Goal: Navigation & Orientation: Find specific page/section

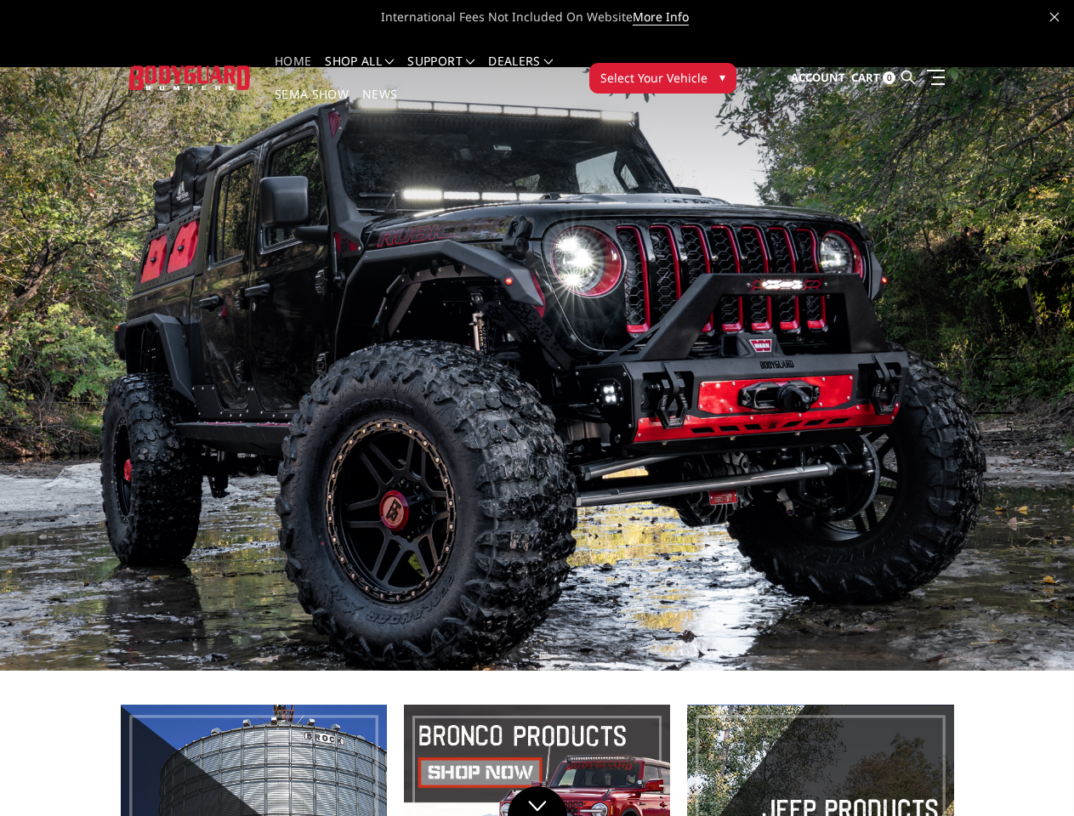
click at [458, 61] on li "Support FAQ Install Instructions Shipping Warranty Terms & Conditions Cancellat…" at bounding box center [441, 71] width 81 height 33
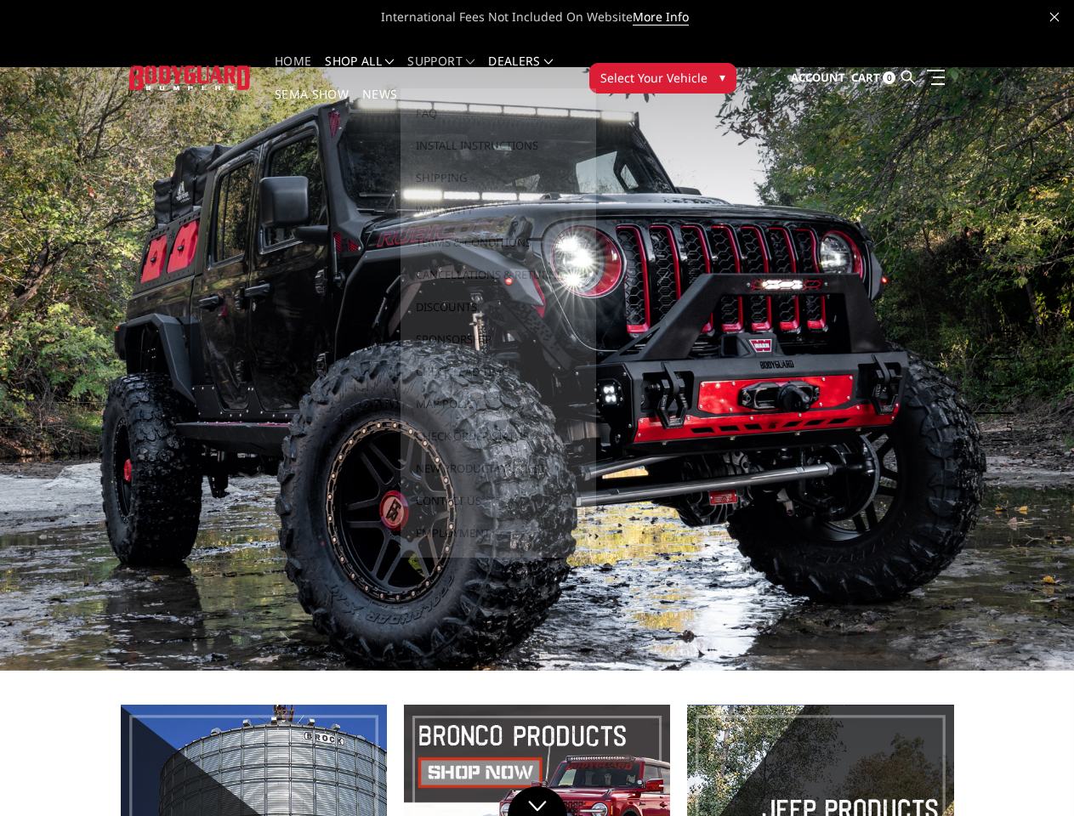
click at [458, 71] on li "Support FAQ Install Instructions Shipping Warranty Terms & Conditions Cancellat…" at bounding box center [441, 71] width 81 height 33
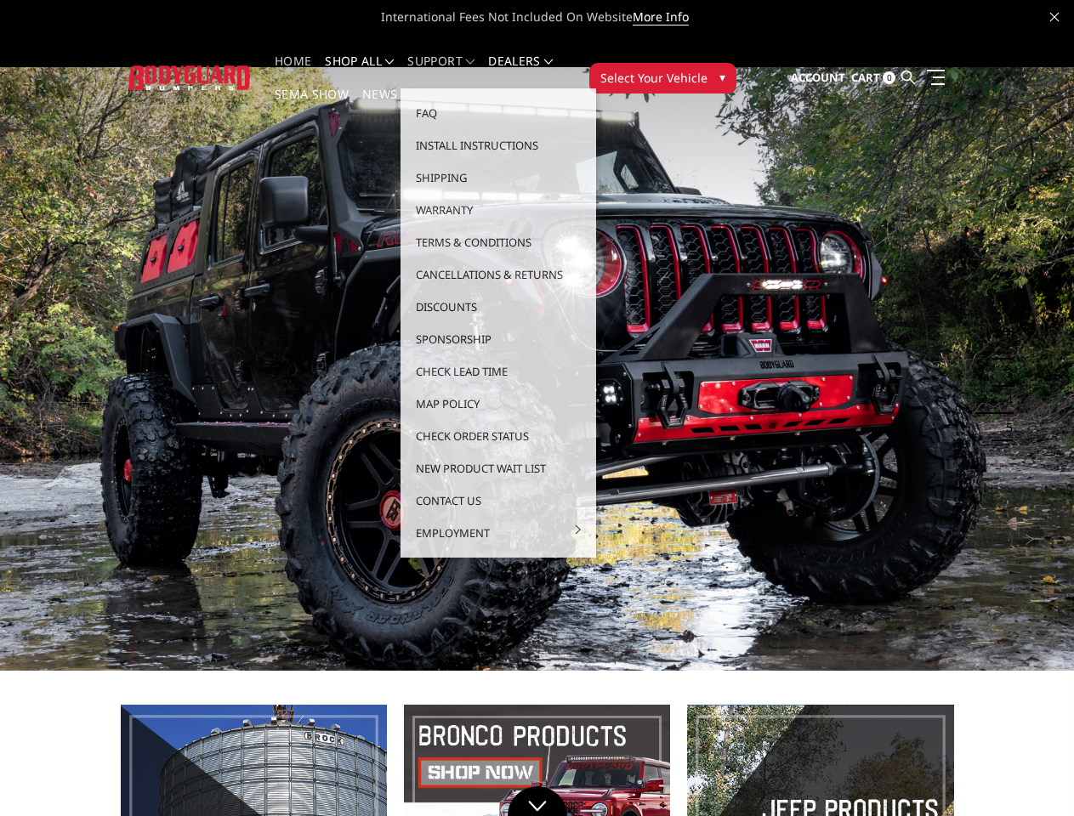
click at [708, 69] on span "Select Your Vehicle" at bounding box center [653, 78] width 107 height 18
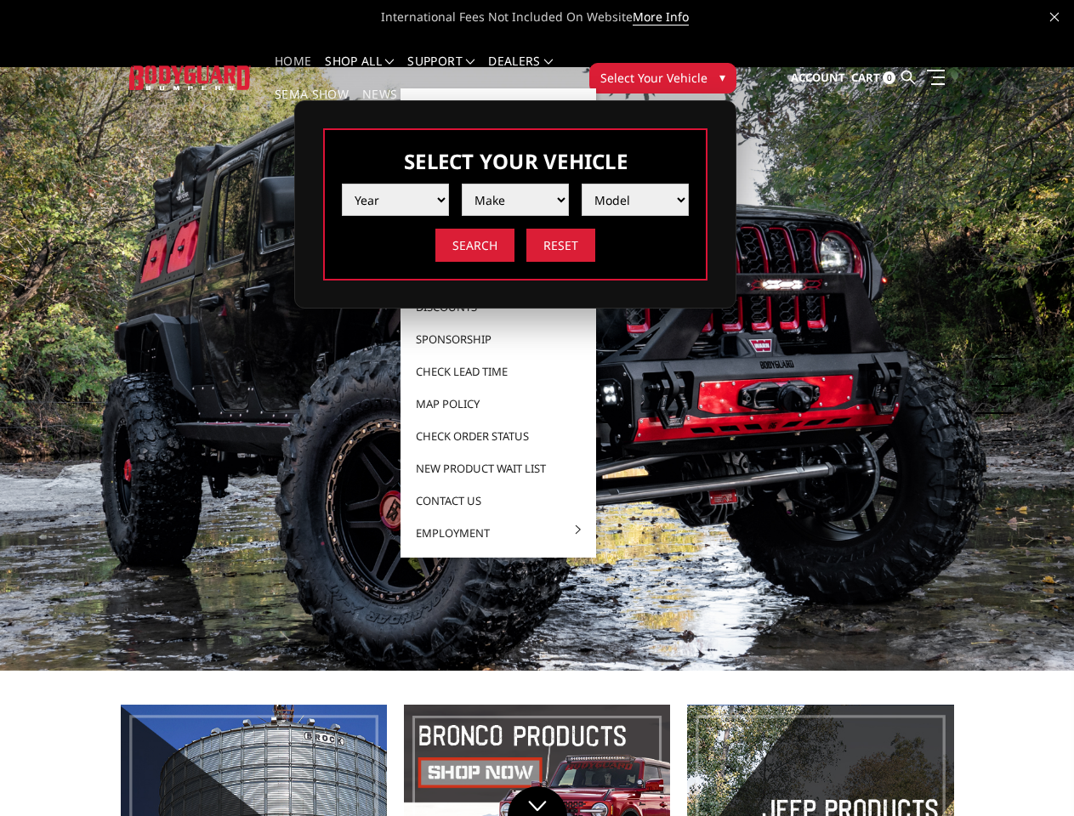
click at [708, 69] on span "Select Your Vehicle" at bounding box center [653, 78] width 107 height 18
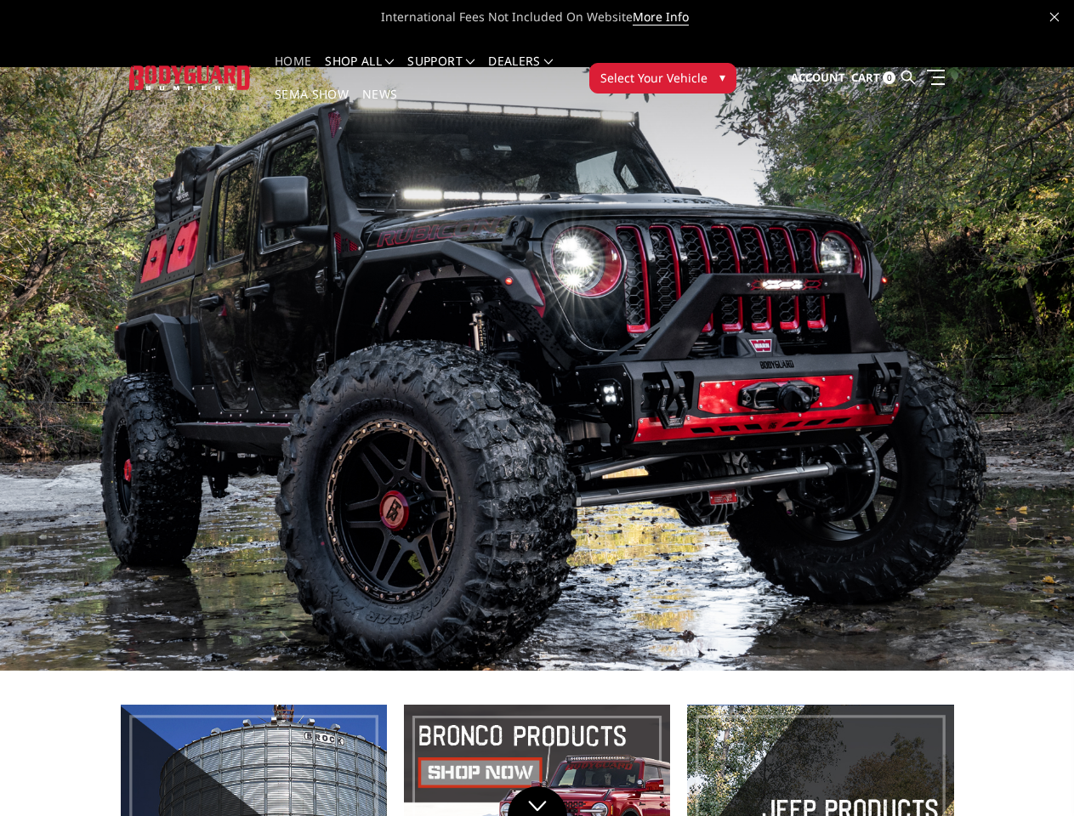
click at [999, 305] on button "1" at bounding box center [1004, 318] width 17 height 27
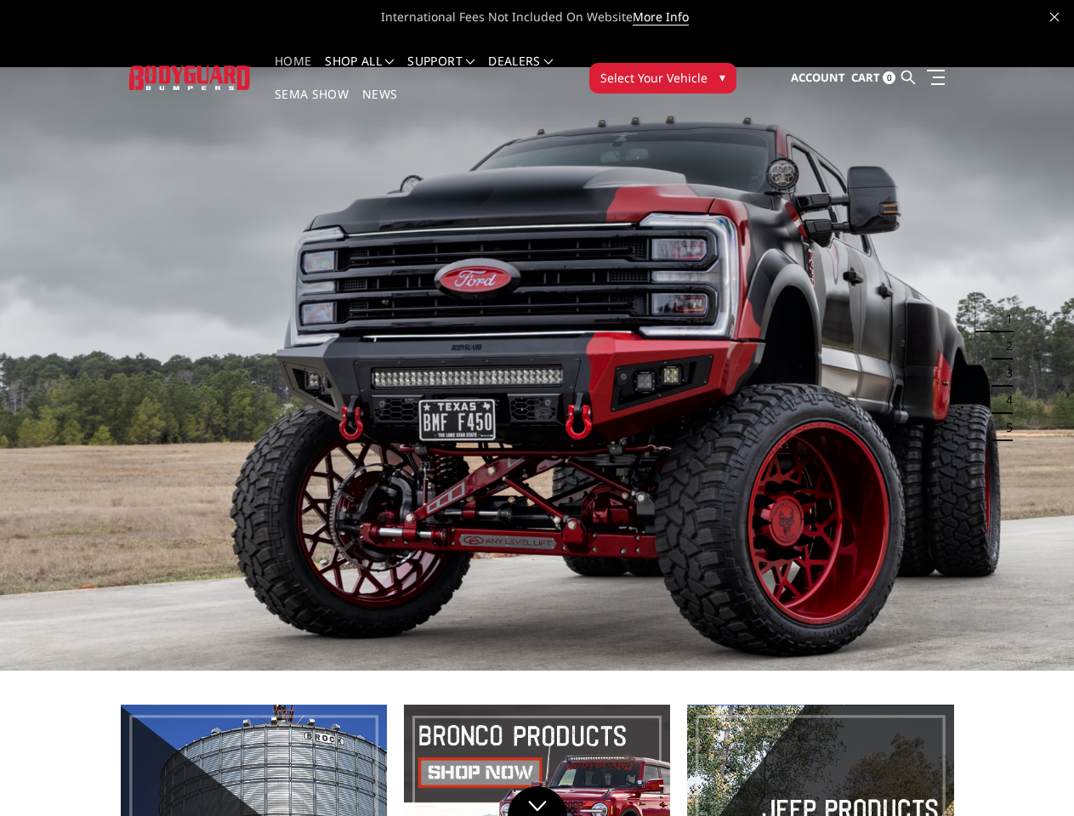
click at [1004, 305] on button "1" at bounding box center [1004, 318] width 17 height 27
click at [999, 332] on button "2" at bounding box center [1004, 345] width 17 height 27
click at [1004, 332] on button "2" at bounding box center [1004, 345] width 17 height 27
click at [999, 360] on button "3" at bounding box center [1004, 373] width 17 height 27
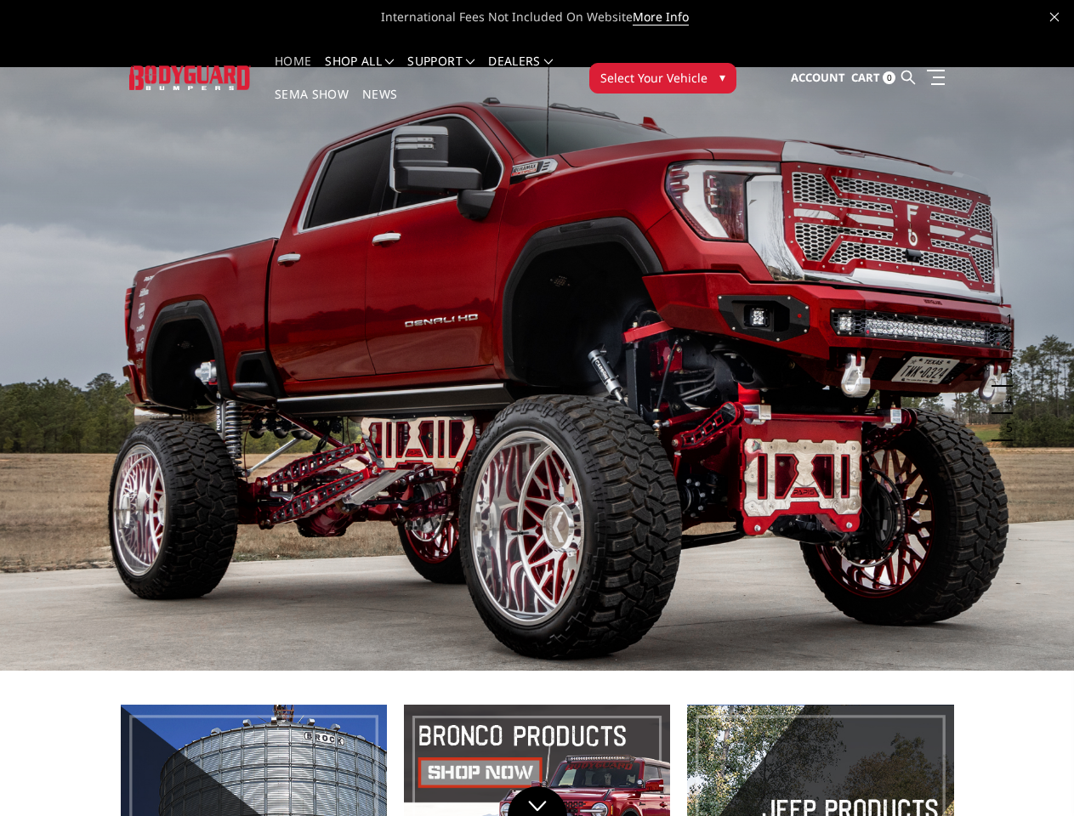
click at [1004, 360] on button "3" at bounding box center [1004, 373] width 17 height 27
